Goal: Contribute content: Add original content to the website for others to see

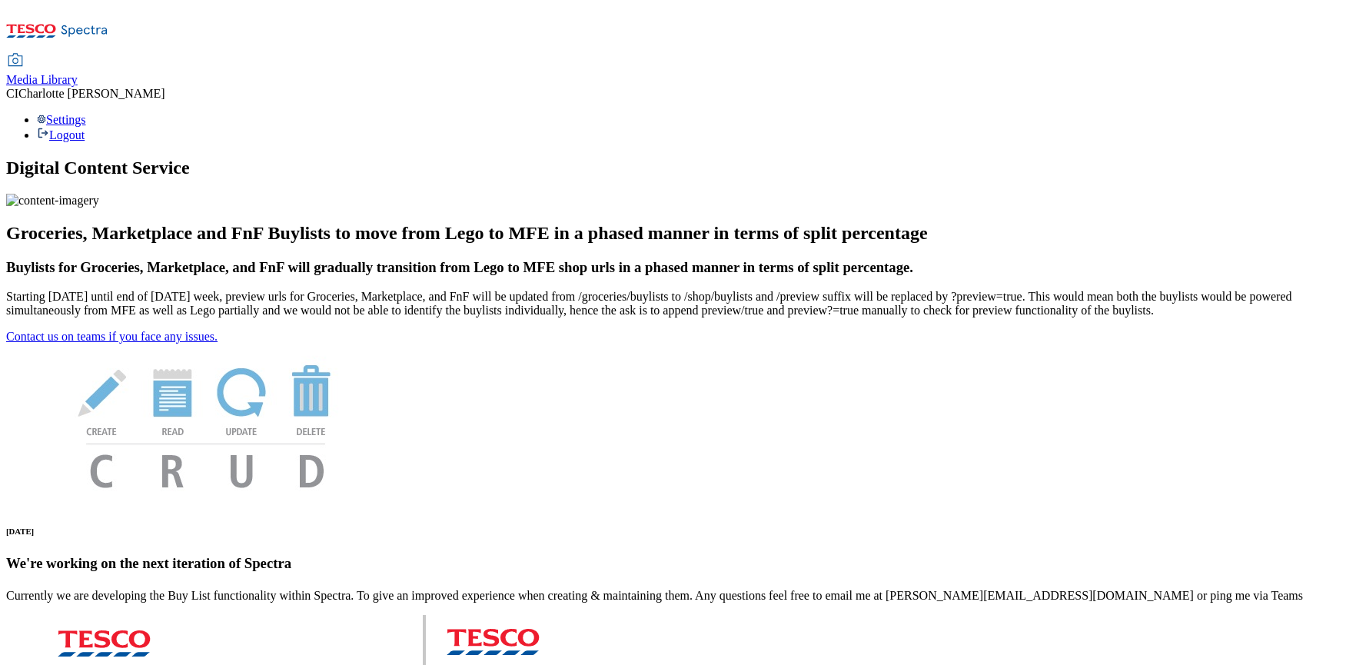
click at [78, 73] on span "Media Library" at bounding box center [41, 79] width 71 height 13
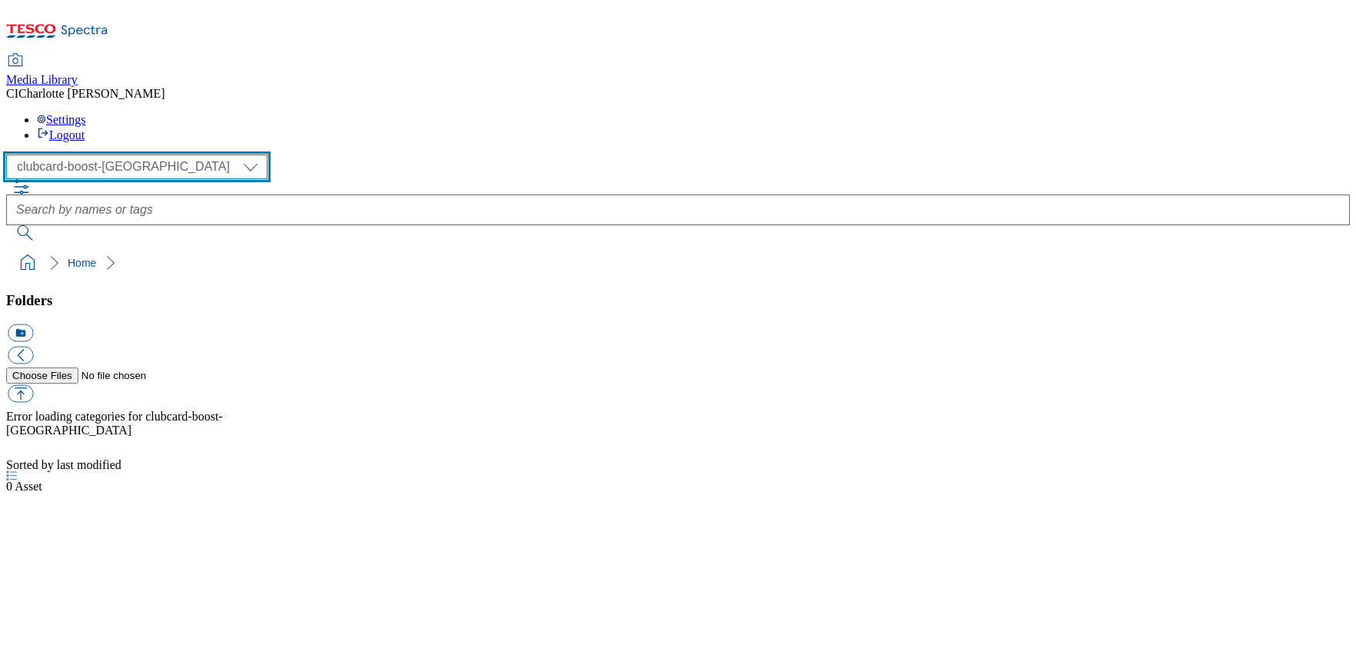
click at [94, 154] on select "Clubcard Boost UK Clubcard Marketing Clubcard ROI clubcard-boost-uk Dotcom [GEO…" at bounding box center [136, 166] width 261 height 25
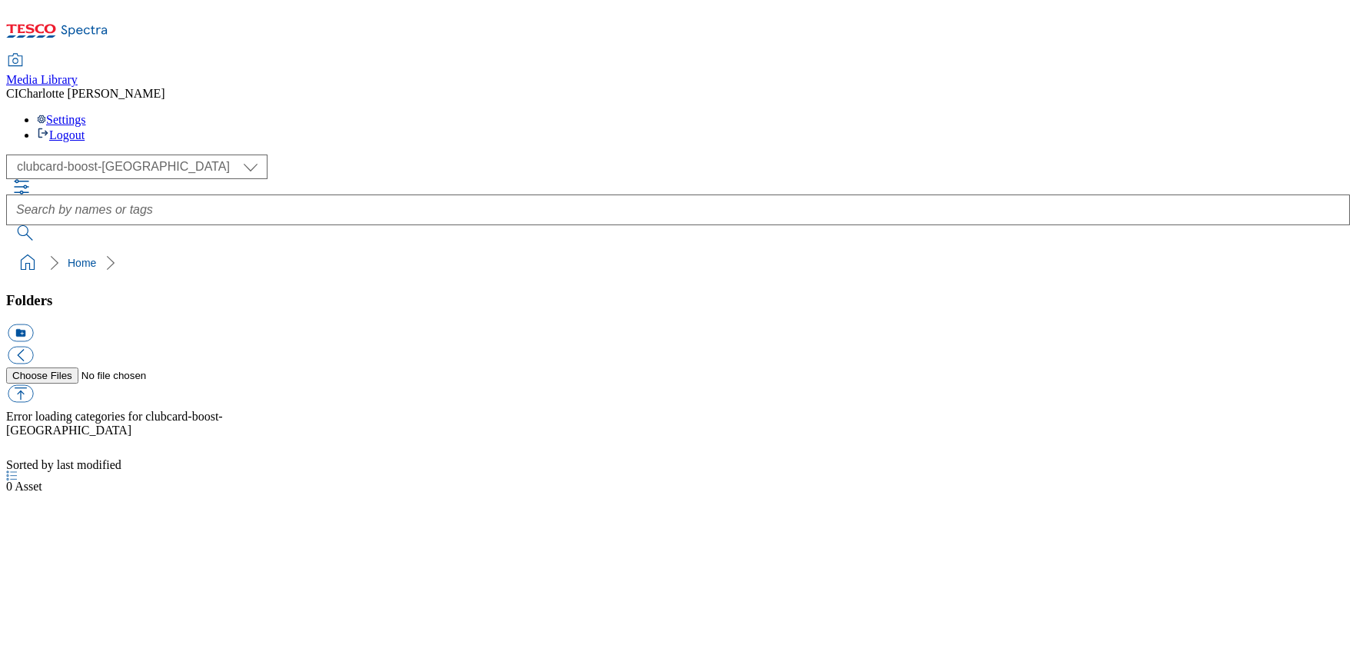
click at [147, 292] on div "Folders icon_new_folder Error loading categories for clubcard-boost-[GEOGRAPHIC…" at bounding box center [677, 375] width 1343 height 167
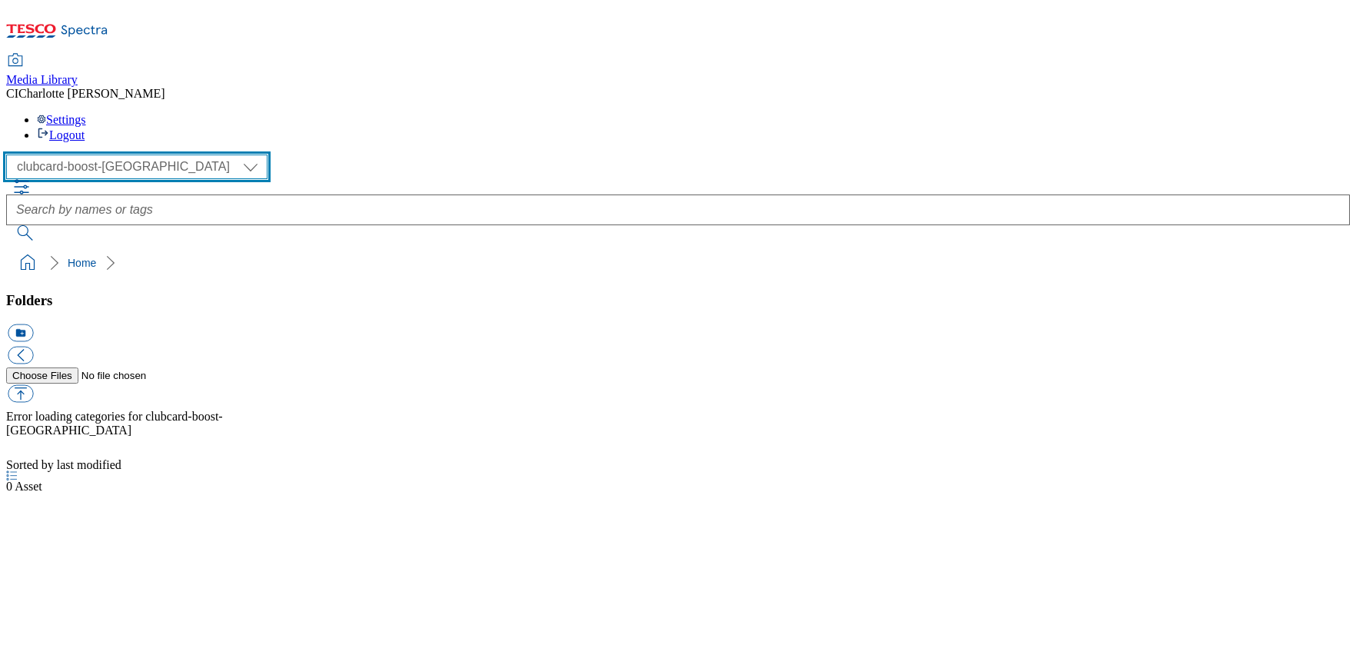
click at [78, 154] on select "Clubcard Boost UK Clubcard Marketing Clubcard ROI clubcard-boost-uk Dotcom [GEO…" at bounding box center [136, 166] width 261 height 25
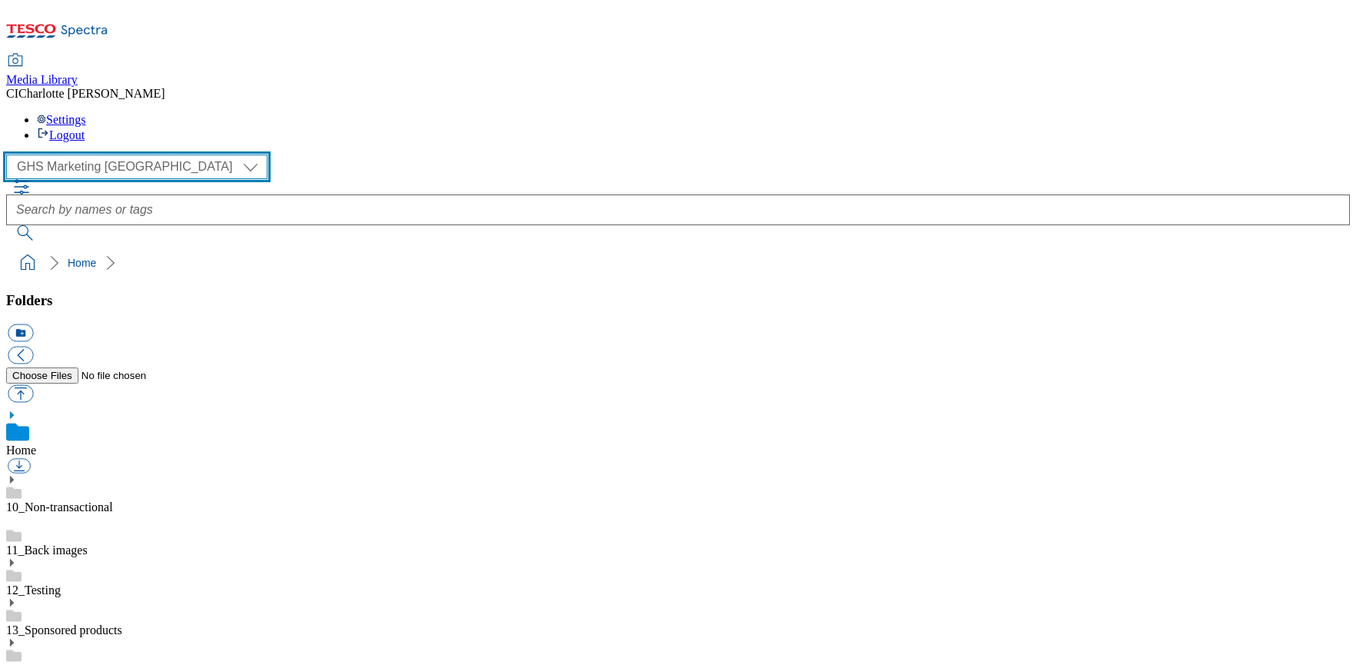
scroll to position [1, 0]
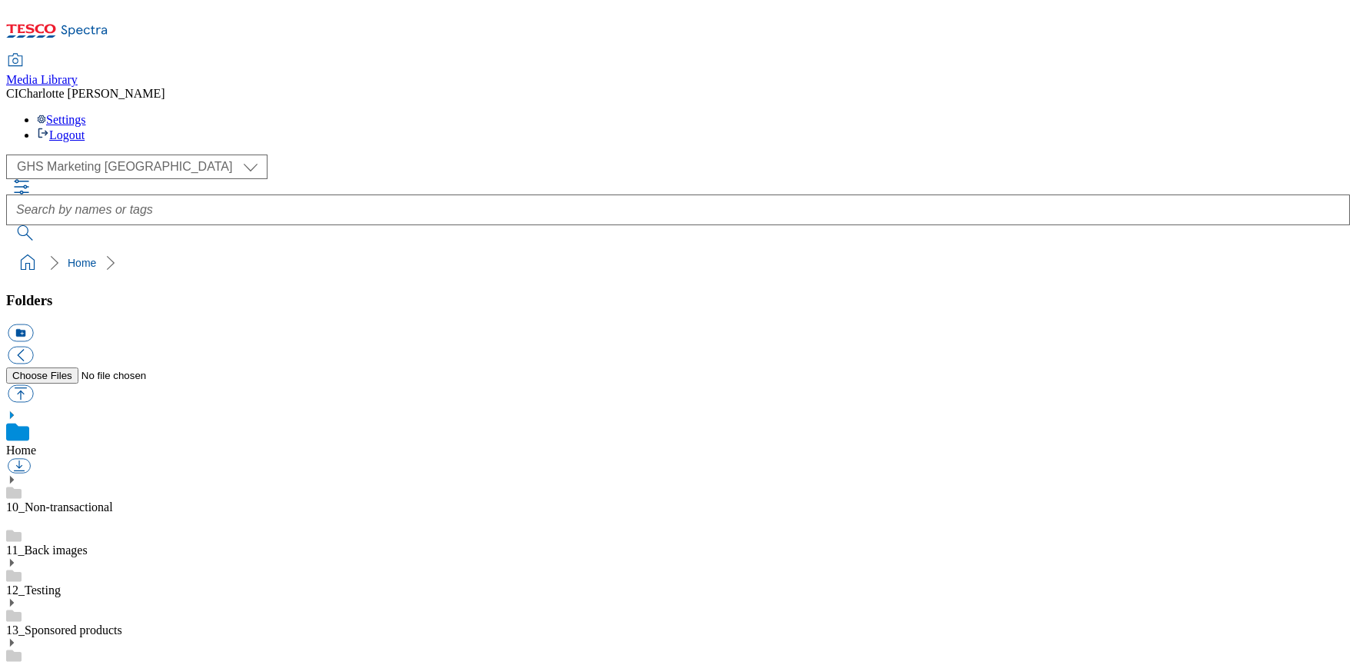
click at [93, 154] on div "( optional ) Clubcard Boost UK Clubcard Marketing Clubcard ROI clubcard-boost-u…" at bounding box center [677, 166] width 1343 height 25
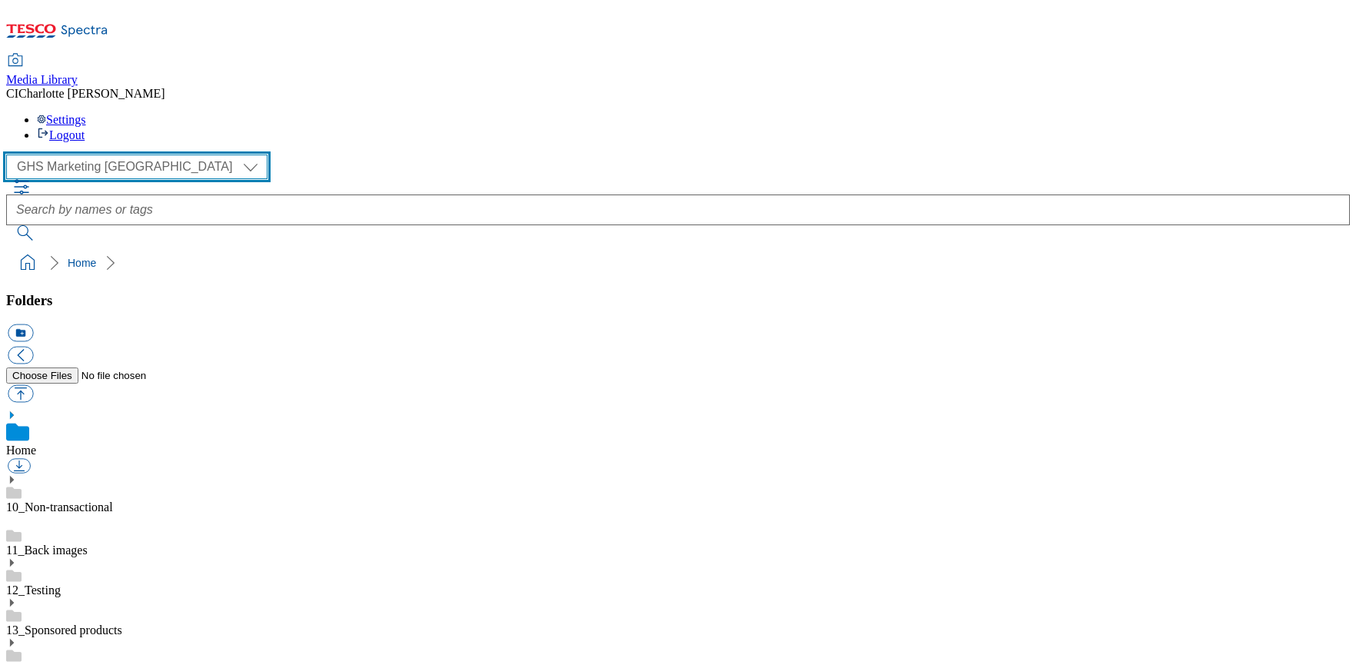
click at [95, 154] on select "Clubcard Boost UK Clubcard Marketing Clubcard ROI clubcard-boost-uk Dotcom [GEO…" at bounding box center [136, 166] width 261 height 25
select select "flare-homepage"
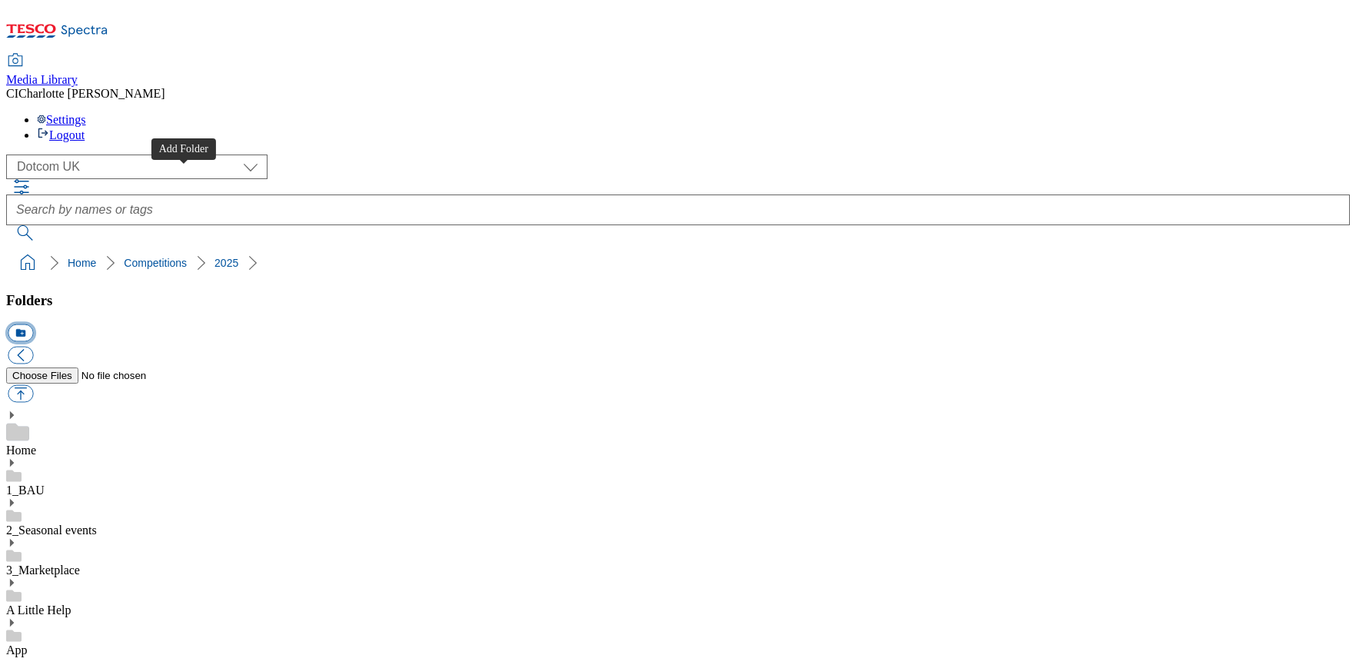
click at [33, 324] on button "icon_new_folder" at bounding box center [20, 333] width 25 height 18
type input "2525"
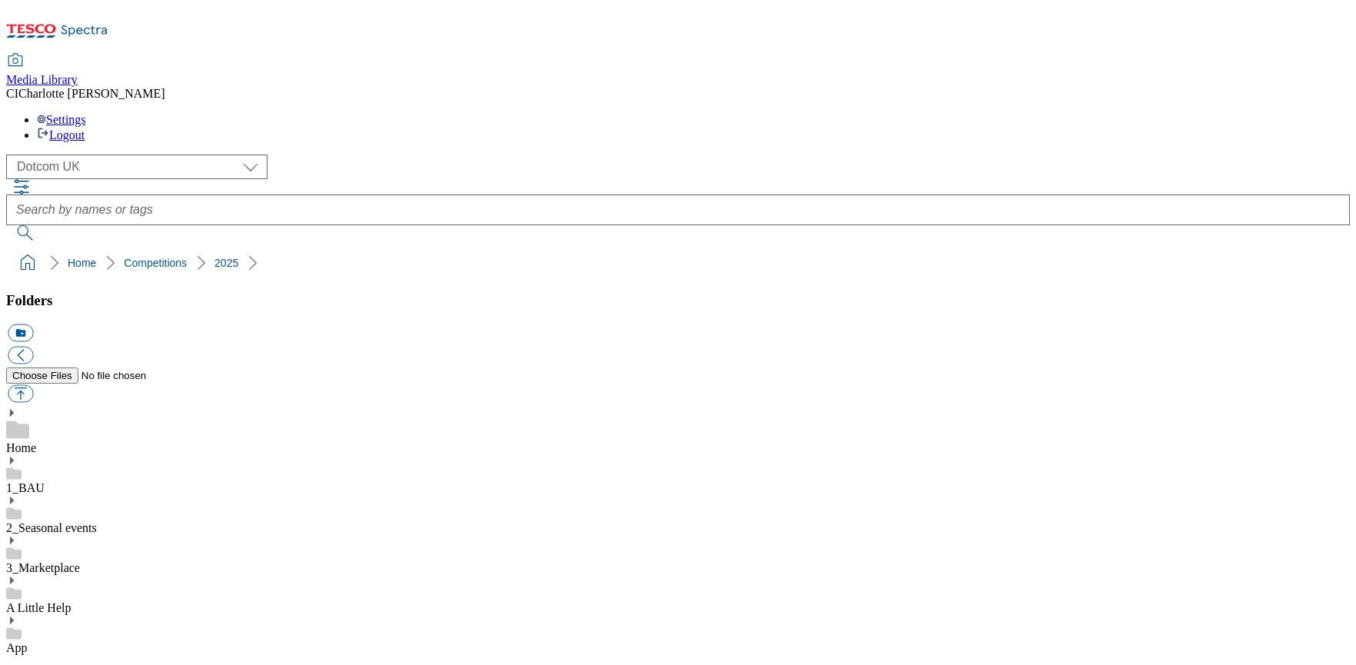
drag, startPoint x: 178, startPoint y: 186, endPoint x: 126, endPoint y: 330, distance: 153.4
click at [33, 324] on button "icon_new_folder" at bounding box center [20, 333] width 25 height 18
paste input "BrewDog"
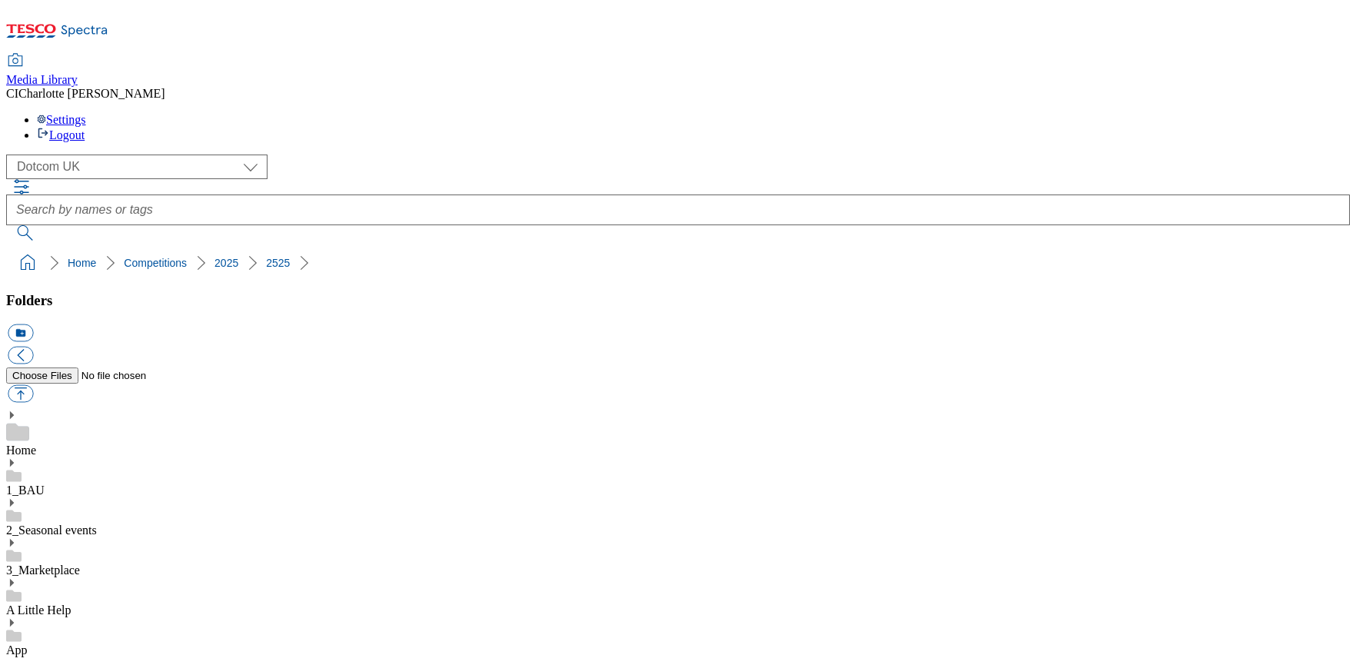
type input "BrewDog"
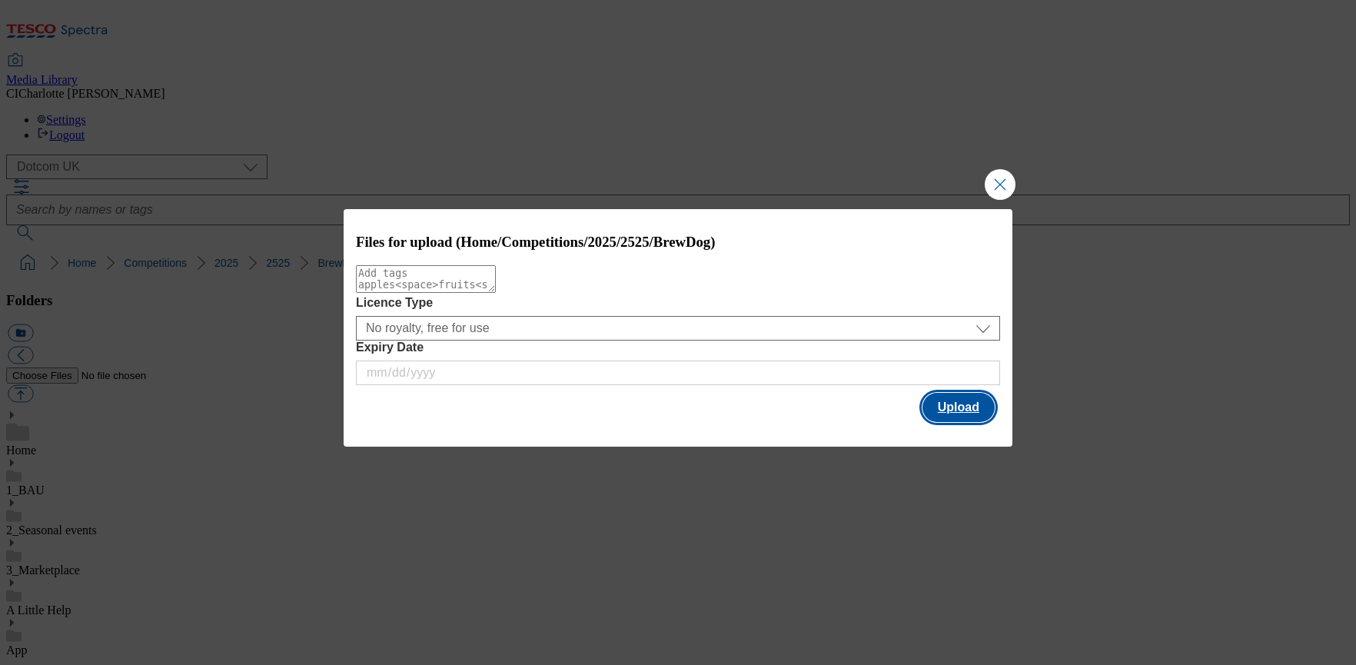
click at [948, 400] on button "Upload" at bounding box center [958, 407] width 72 height 29
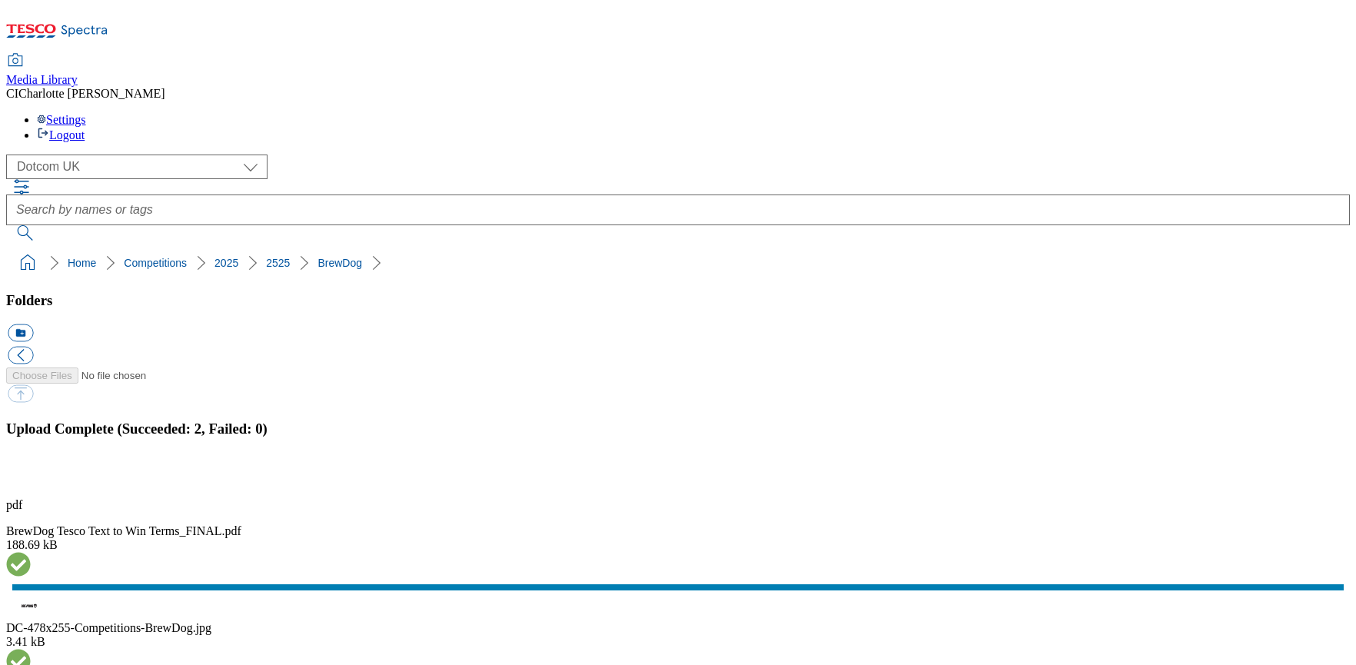
click at [33, 324] on button "icon_new_folder" at bounding box center [20, 333] width 25 height 18
paste input "[PERSON_NAME]"
type input "[PERSON_NAME]"
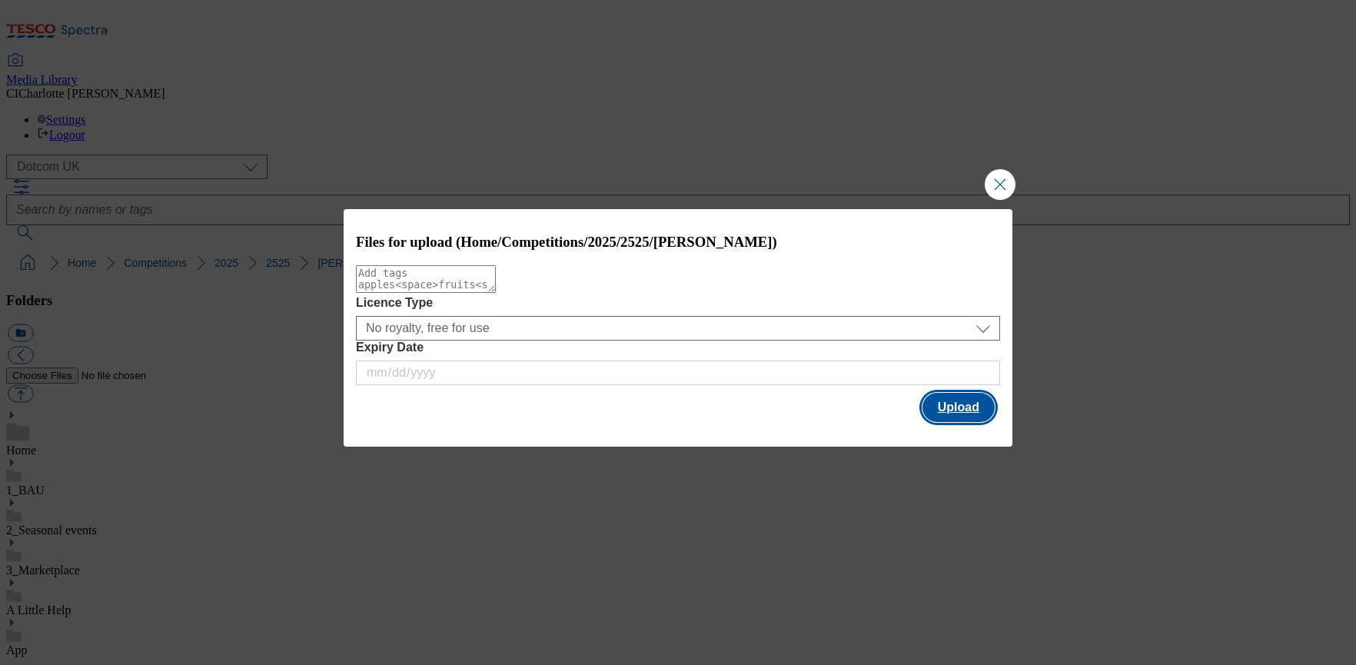
click at [978, 411] on button "Upload" at bounding box center [958, 407] width 72 height 29
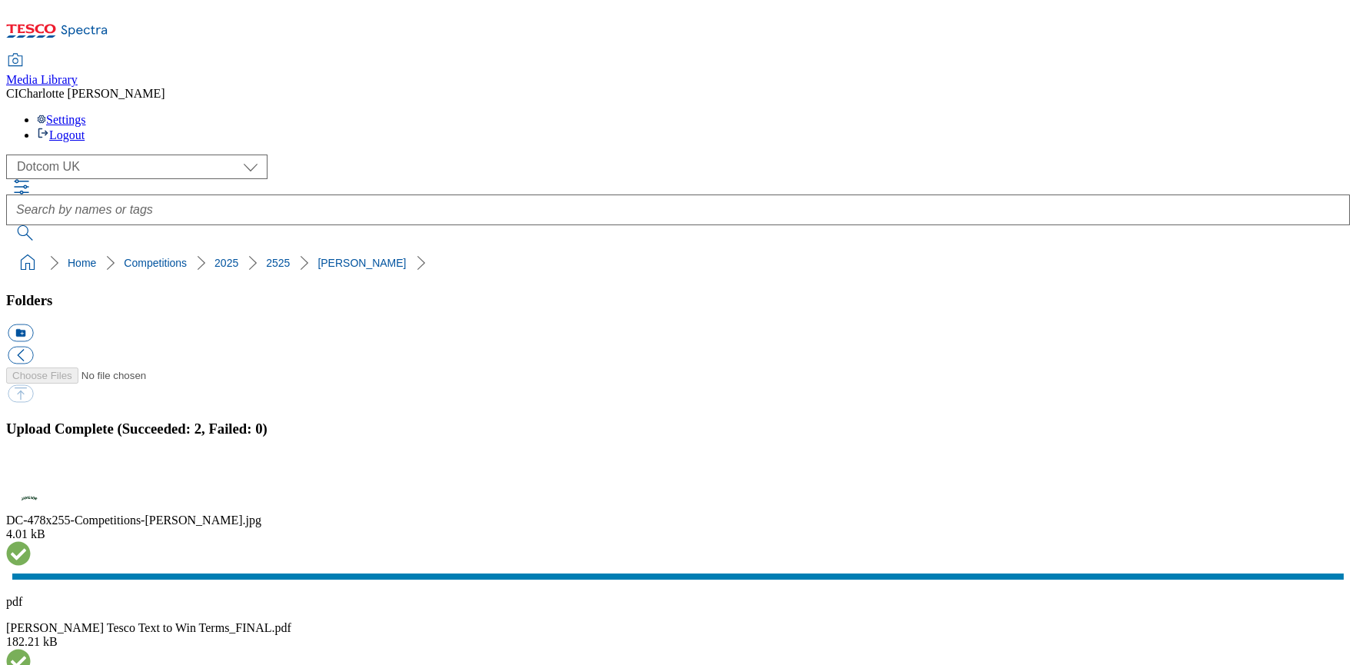
click at [33, 324] on button "icon_new_folder" at bounding box center [20, 333] width 25 height 18
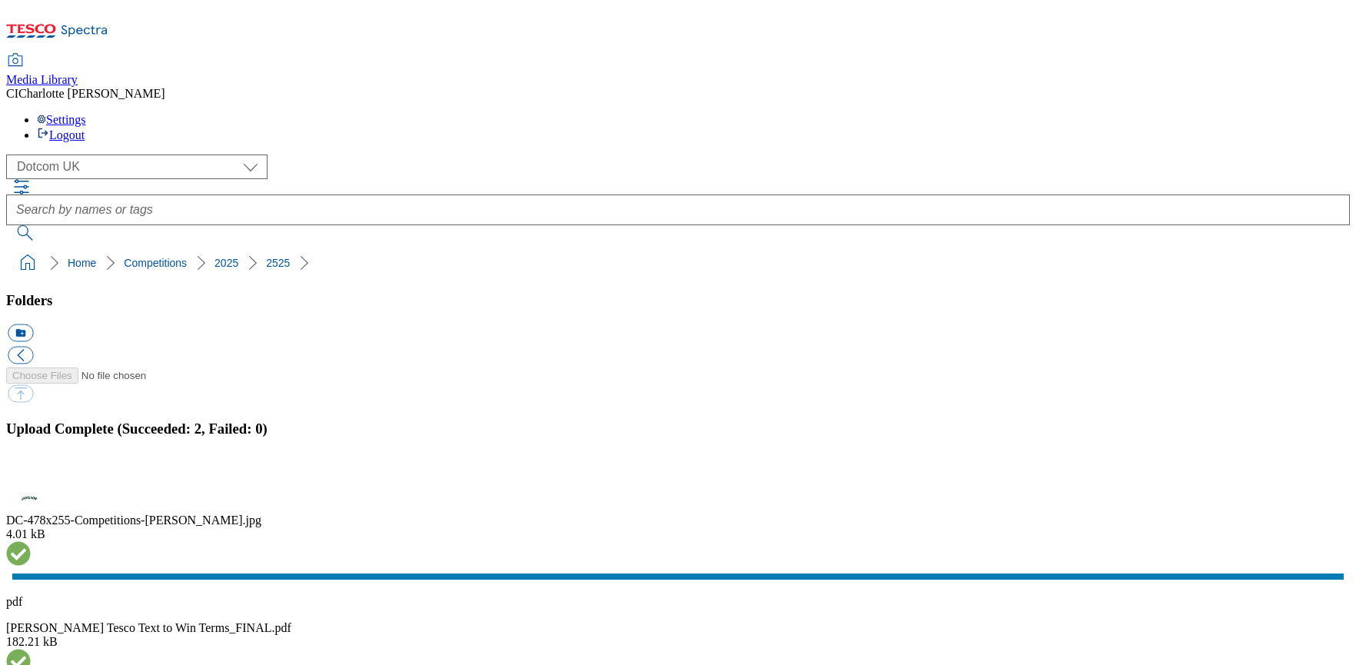
paste input "Lindt"
type input "Lindt"
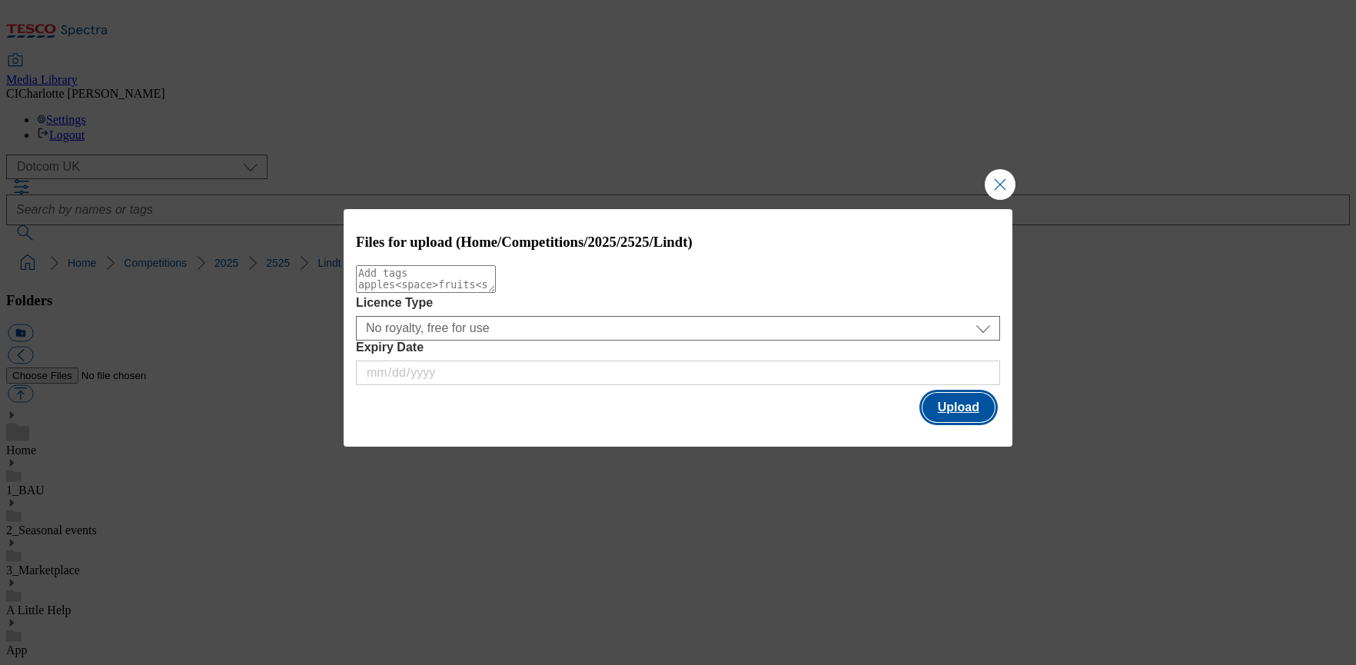
click at [969, 405] on button "Upload" at bounding box center [958, 407] width 72 height 29
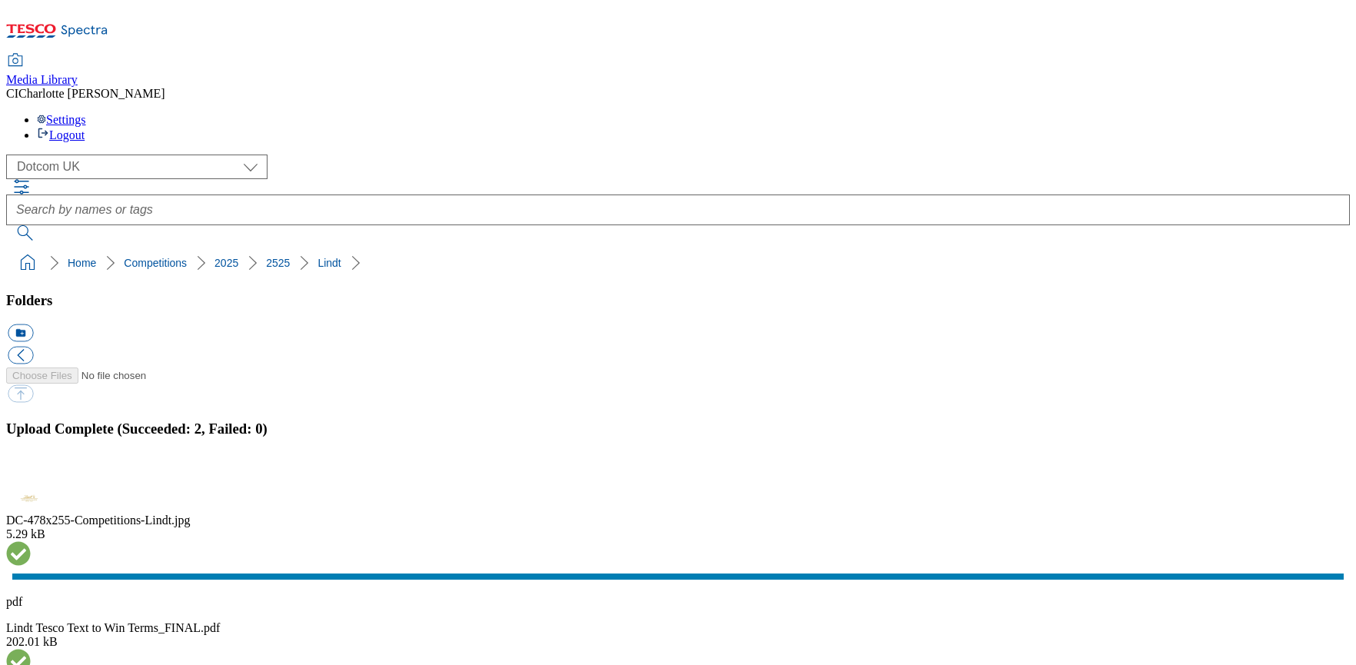
click at [33, 324] on button "icon_new_folder" at bounding box center [20, 333] width 25 height 18
paste input "Lucky-saint"
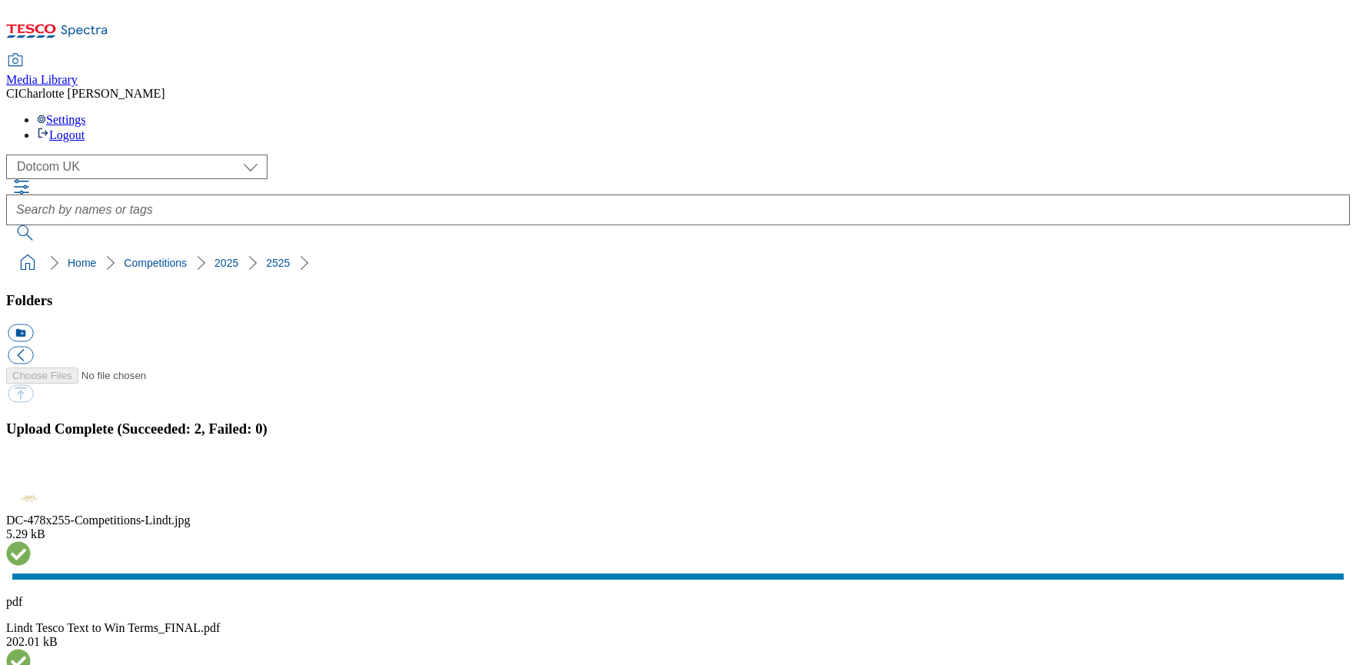
type input "Lucky-saint"
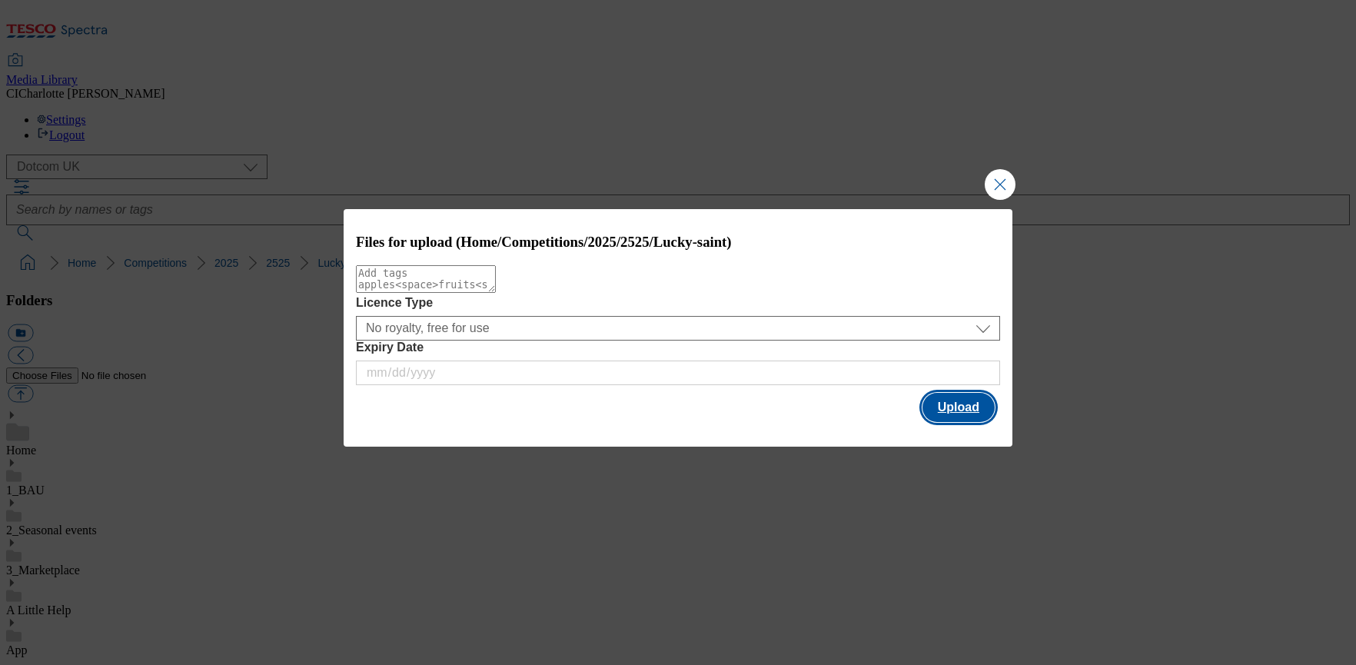
click at [956, 403] on button "Upload" at bounding box center [958, 407] width 72 height 29
